Goal: Information Seeking & Learning: Find specific page/section

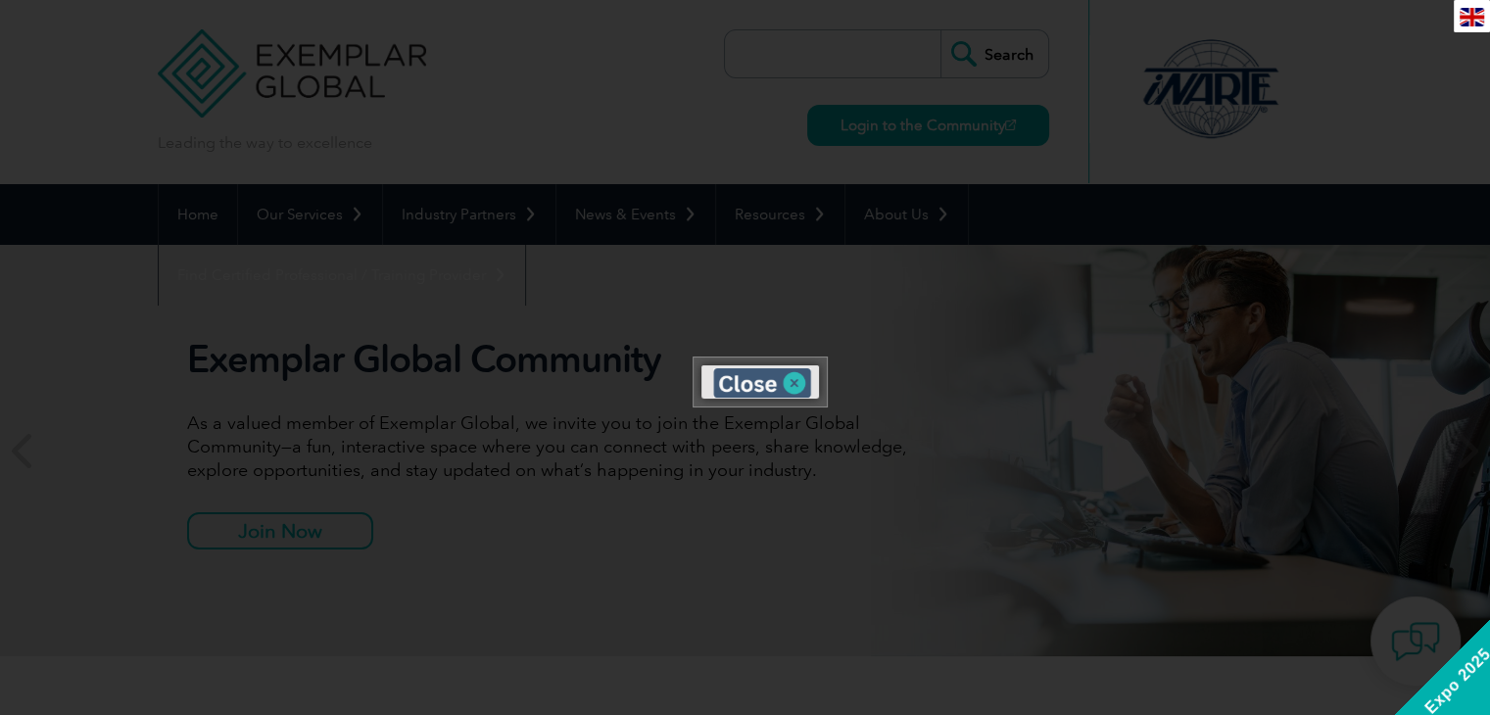
click at [803, 375] on img at bounding box center [762, 382] width 98 height 29
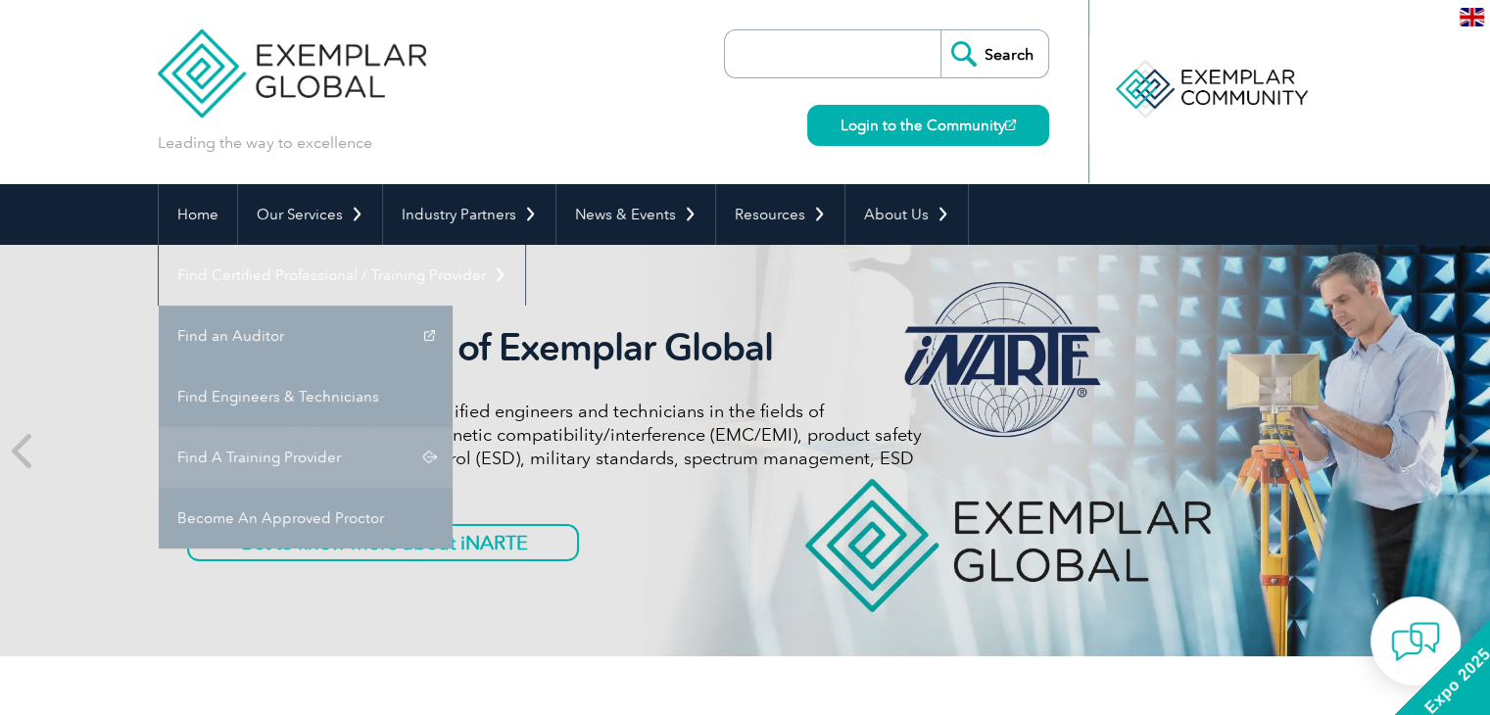
click at [453, 427] on link "Find A Training Provider" at bounding box center [306, 457] width 294 height 61
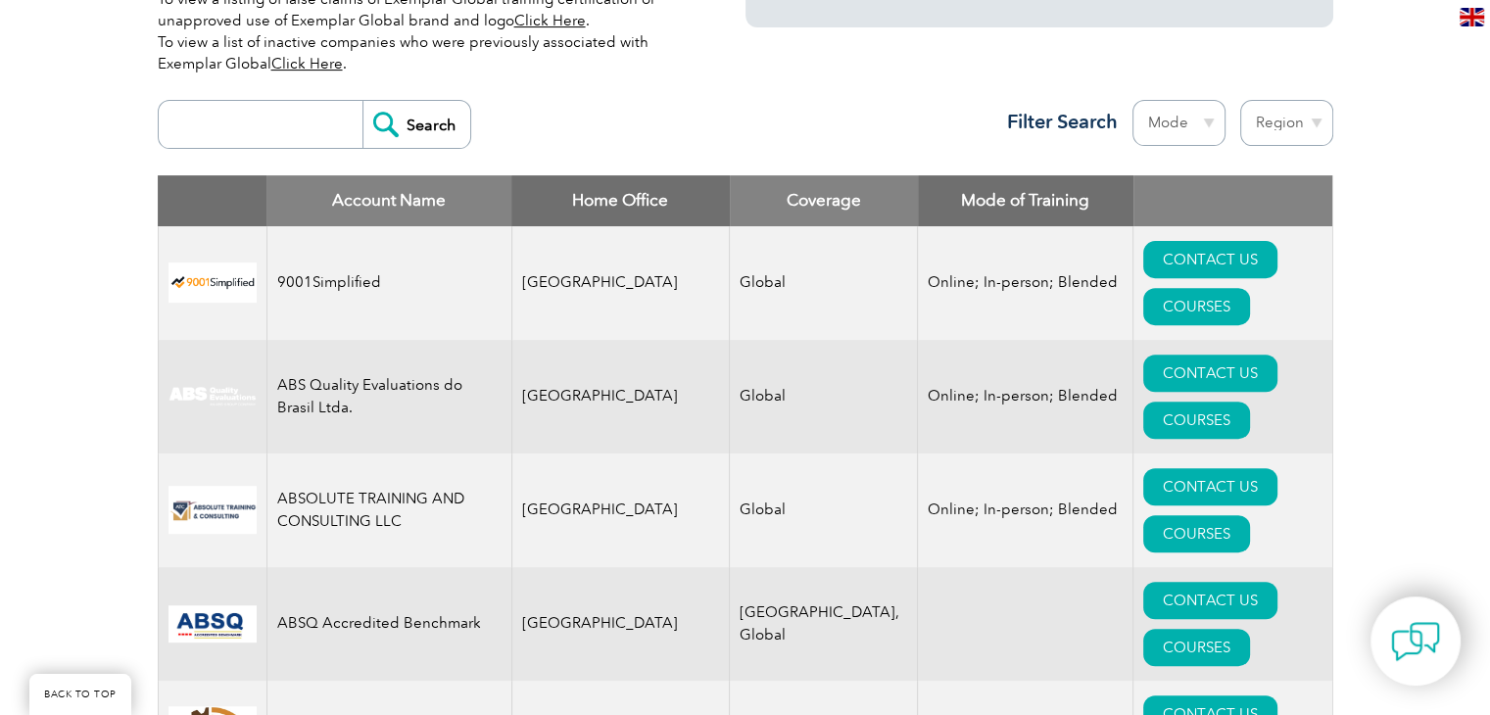
scroll to position [686, 0]
click at [271, 116] on input "search" at bounding box center [265, 124] width 194 height 47
type input "bluestar"
click at [422, 111] on input "Search" at bounding box center [416, 124] width 108 height 47
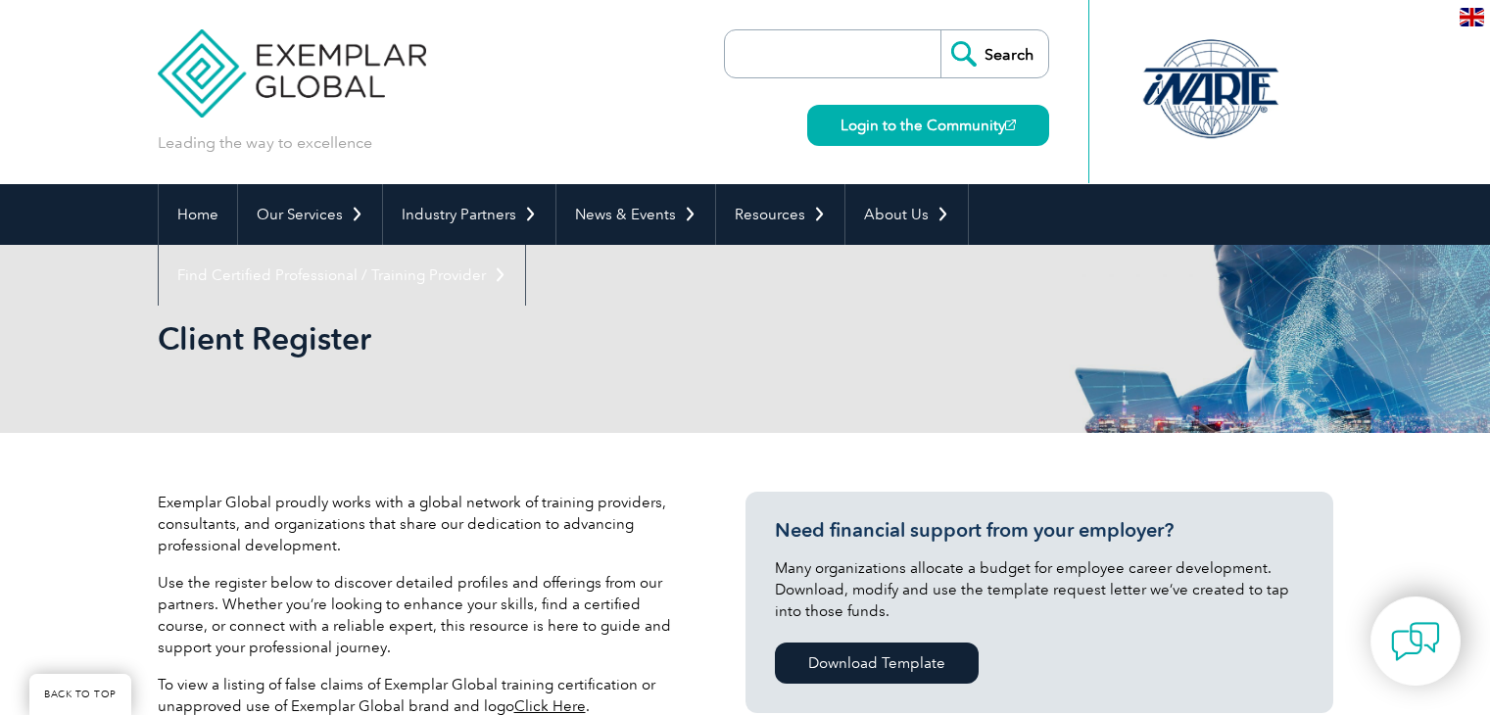
scroll to position [640, 0]
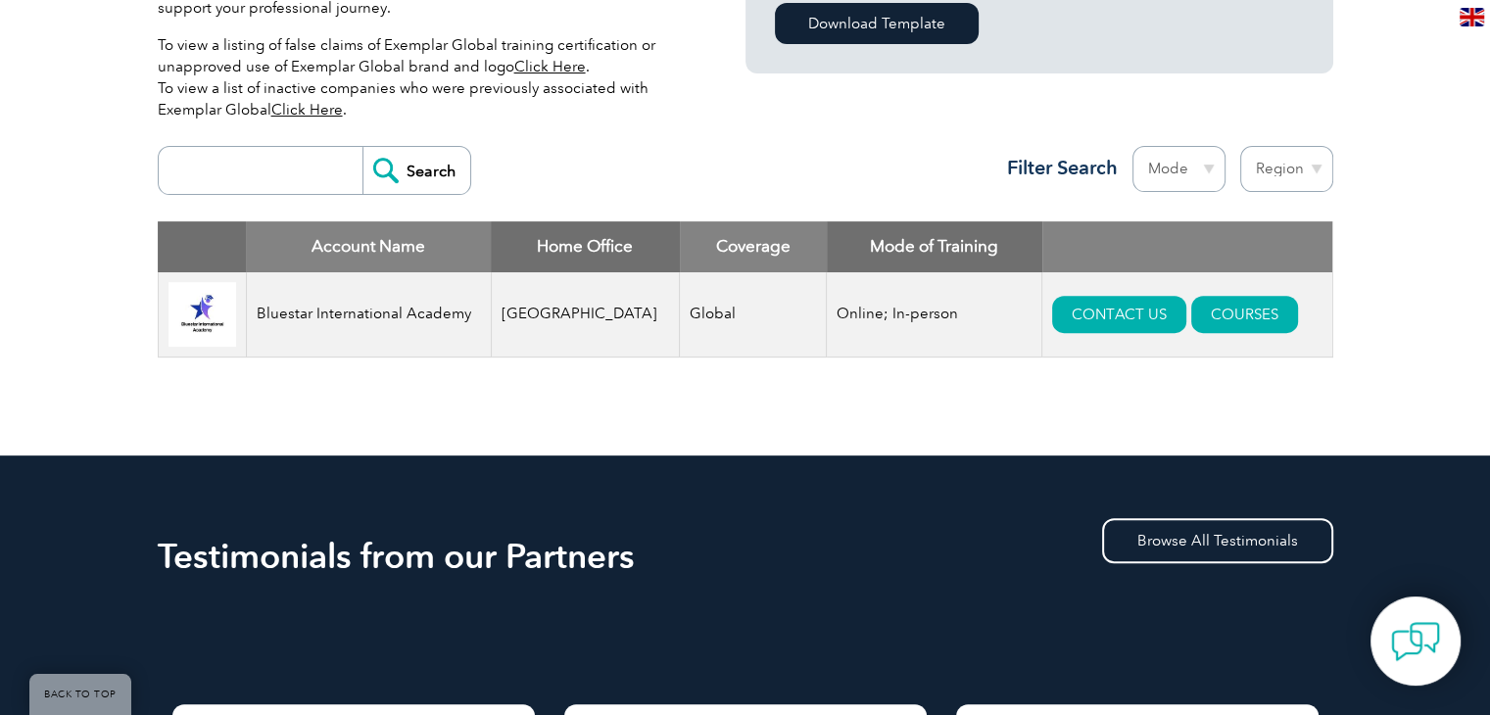
click at [1162, 385] on div "Account Name Home Office Coverage Mode of Training Bluestar International Acade…" at bounding box center [746, 304] width 1176 height 166
